Goal: Task Accomplishment & Management: Manage account settings

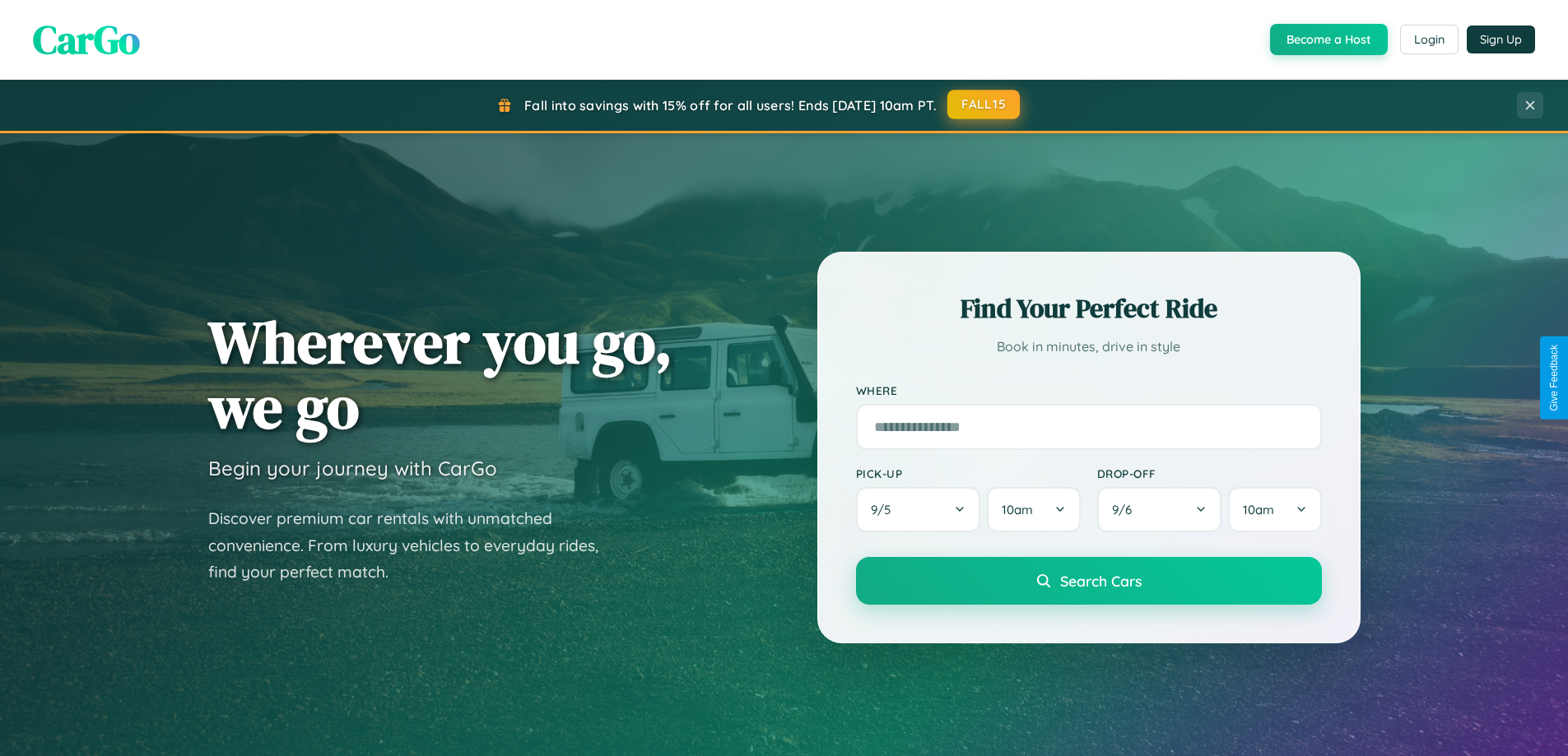
click at [985, 104] on button "FALL15" at bounding box center [983, 104] width 72 height 30
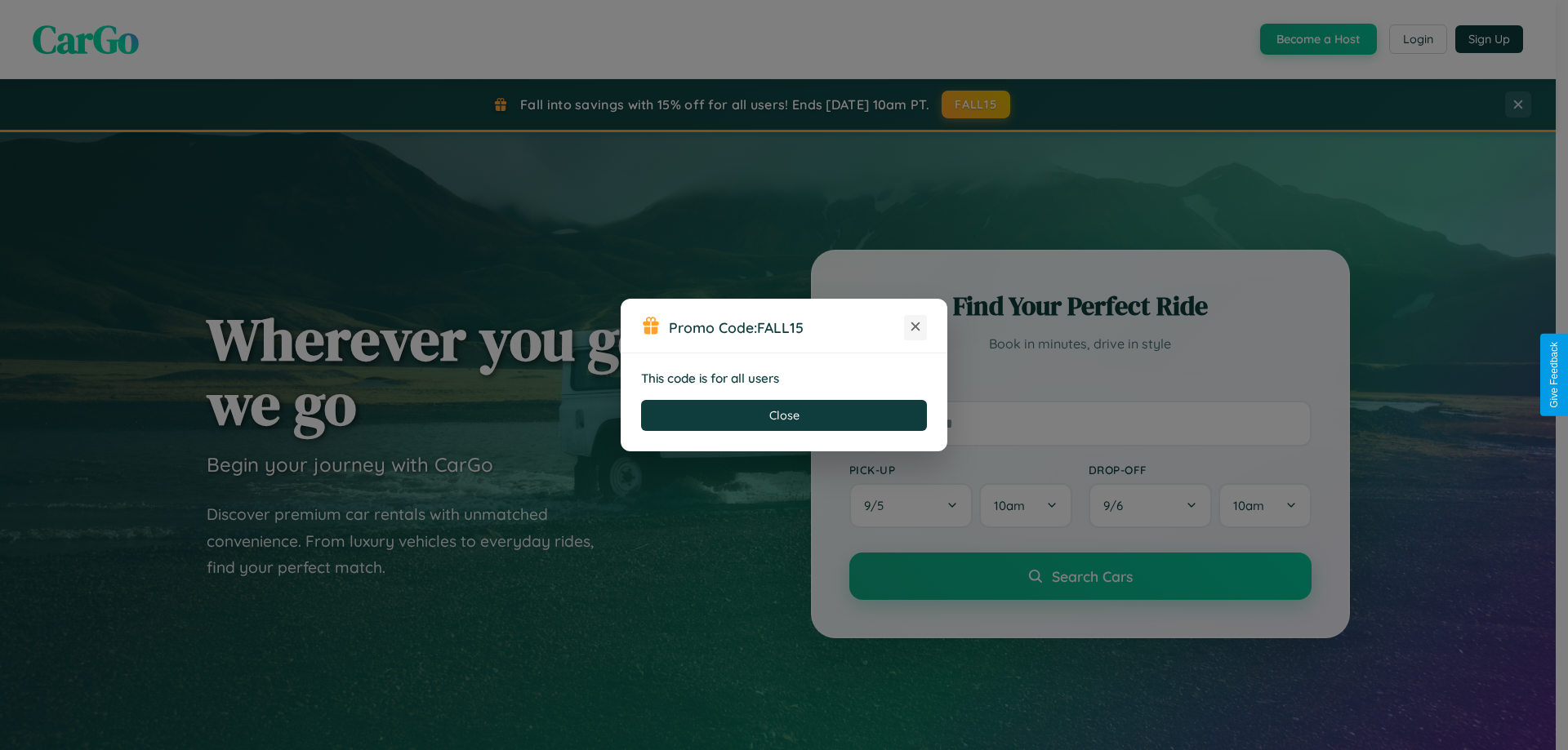
click at [915, 327] on icon at bounding box center [915, 327] width 17 height 17
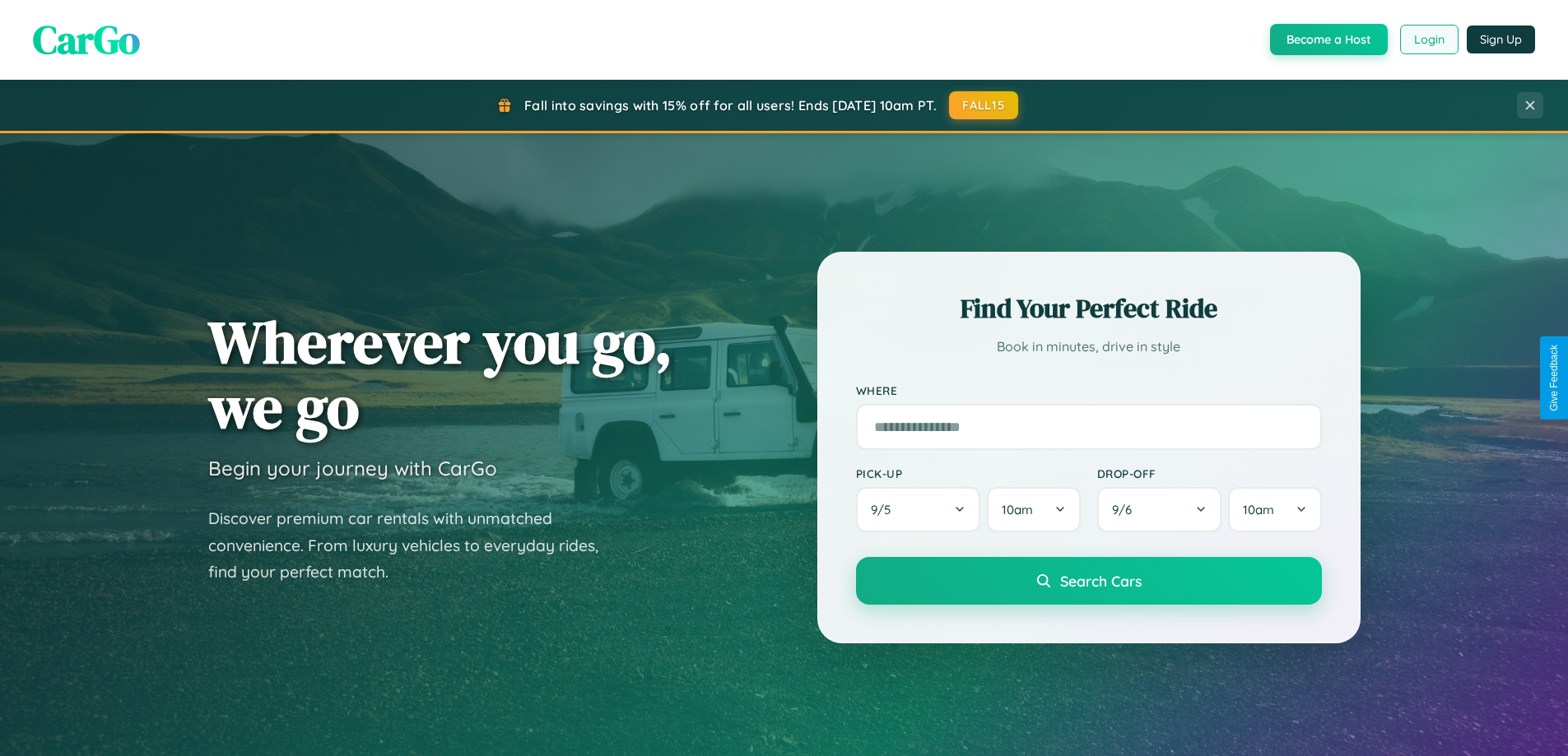
click at [1428, 39] on button "Login" at bounding box center [1429, 39] width 58 height 30
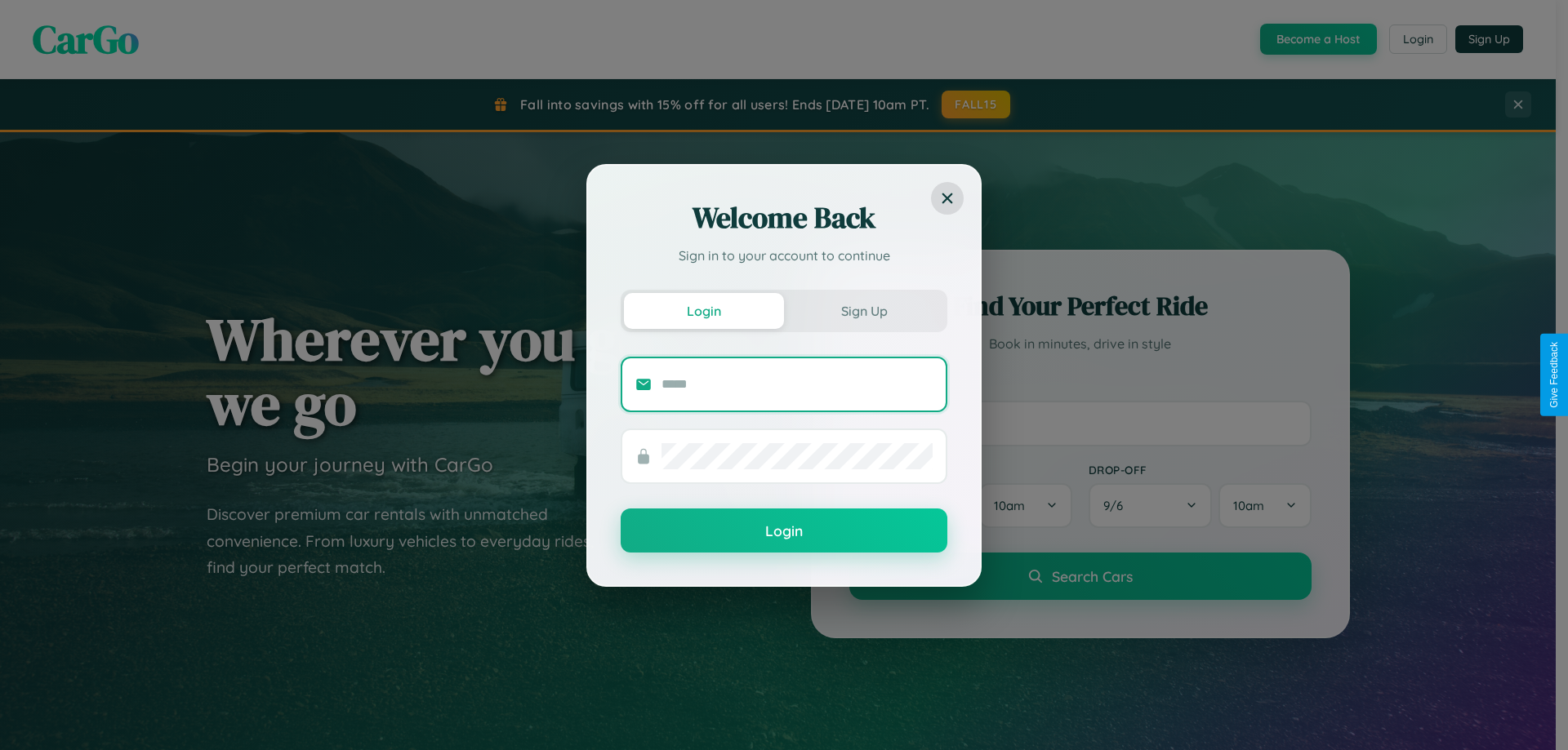
click at [797, 384] on input "text" at bounding box center [797, 385] width 271 height 26
type input "**********"
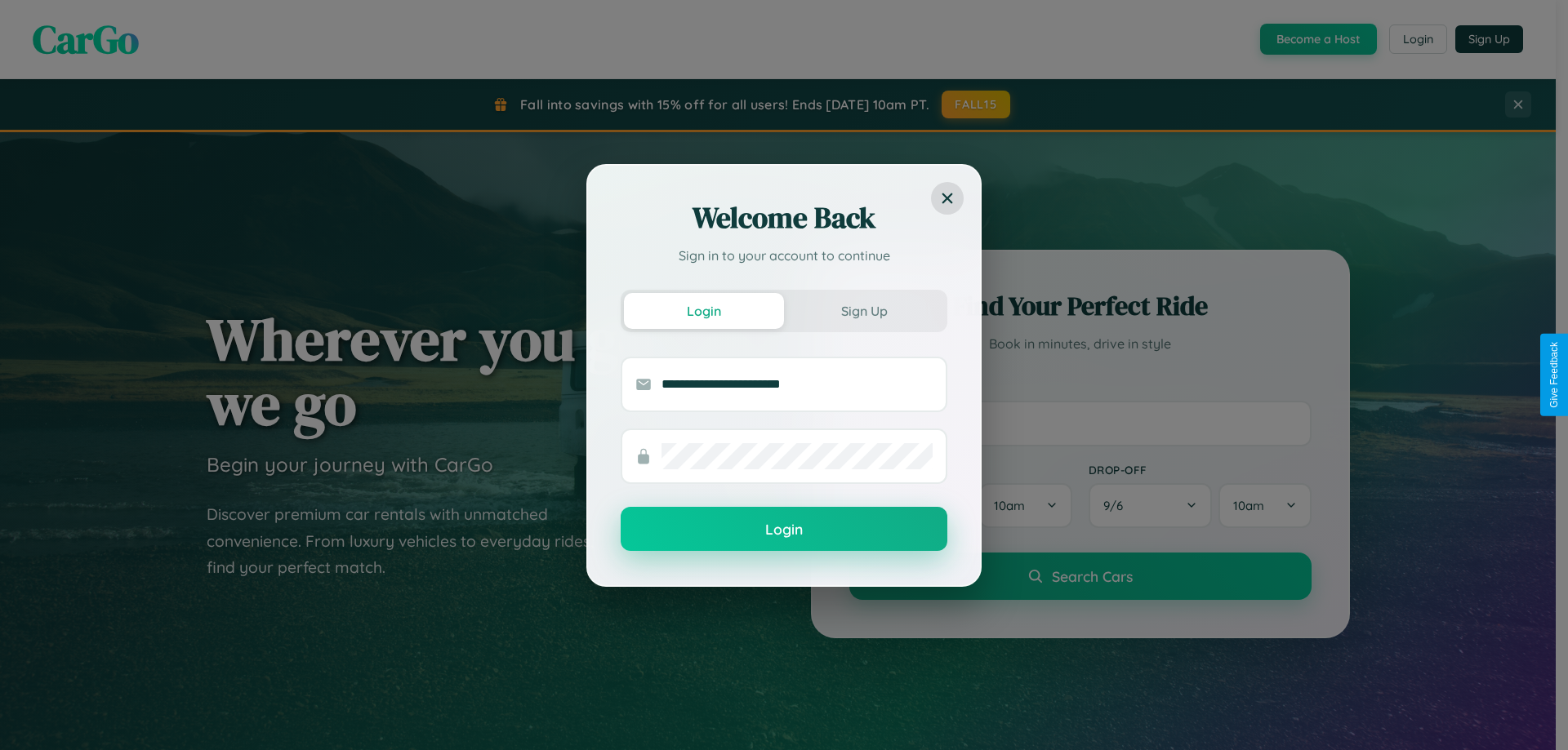
click at [784, 530] on button "Login" at bounding box center [784, 528] width 326 height 44
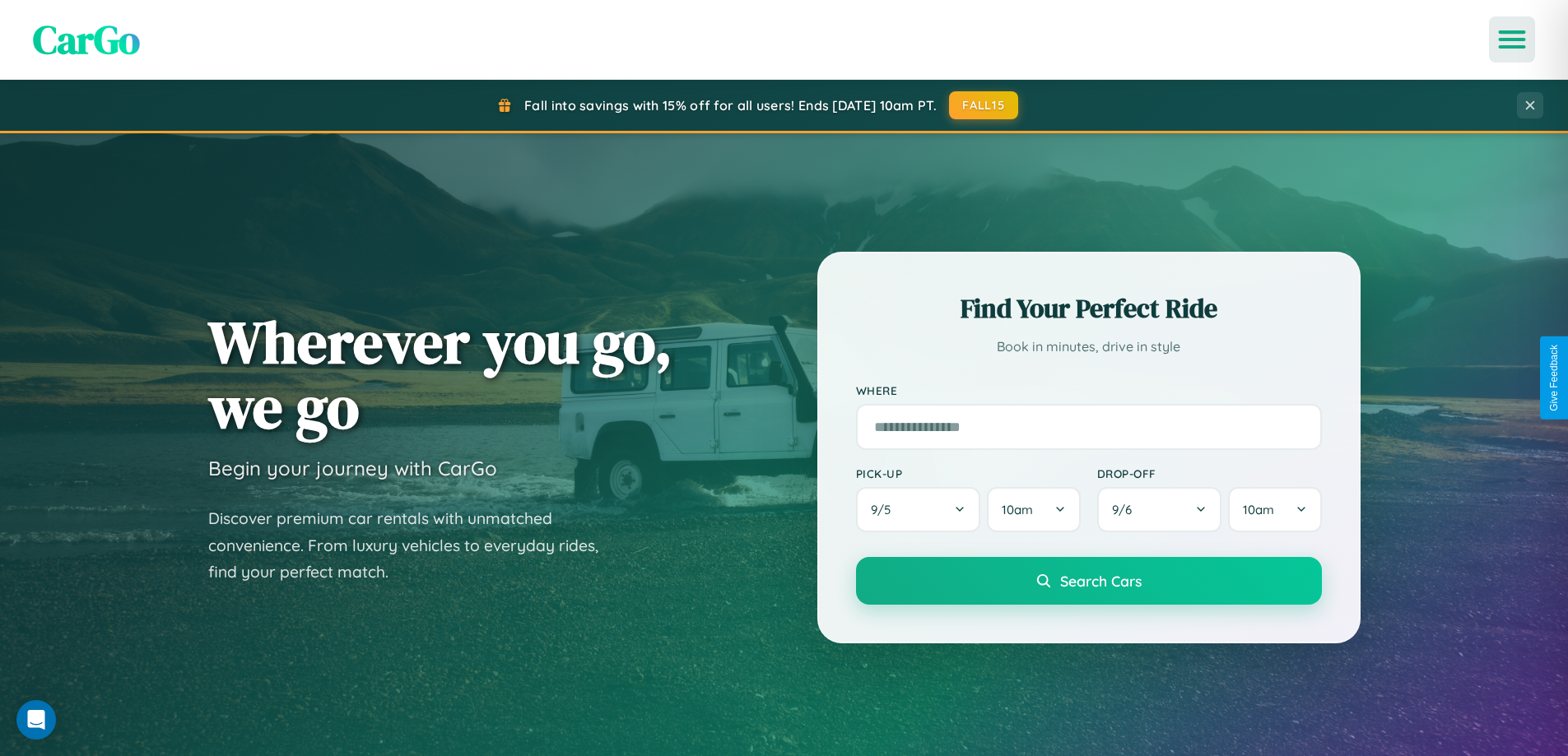
click at [1512, 39] on icon "Open menu" at bounding box center [1512, 39] width 23 height 15
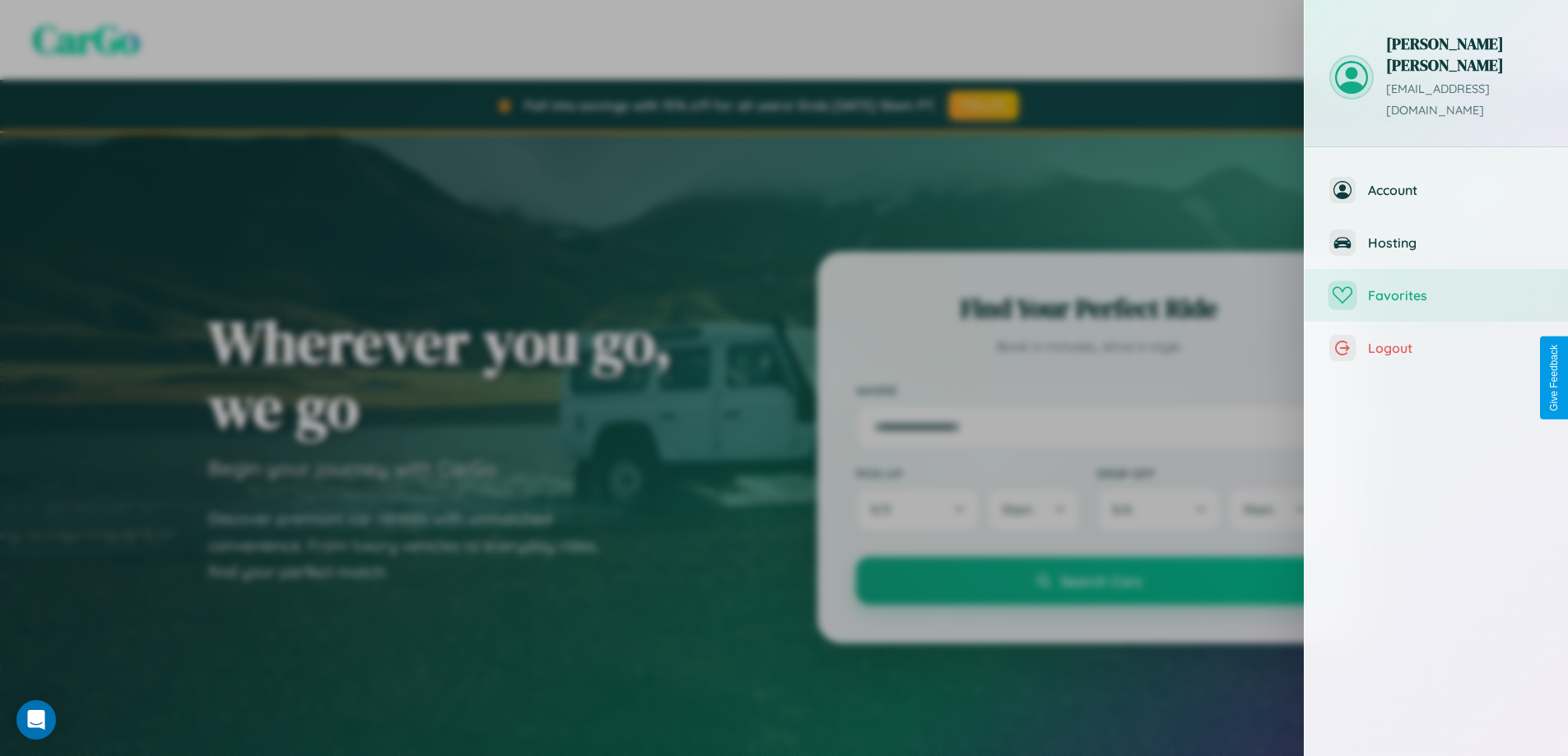
click at [1436, 287] on span "Favorites" at bounding box center [1455, 296] width 176 height 17
